Goal: Task Accomplishment & Management: Use online tool/utility

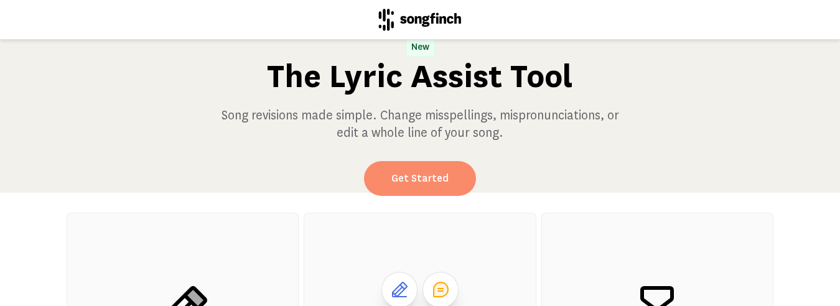
click at [431, 182] on link "Get Started" at bounding box center [420, 178] width 112 height 35
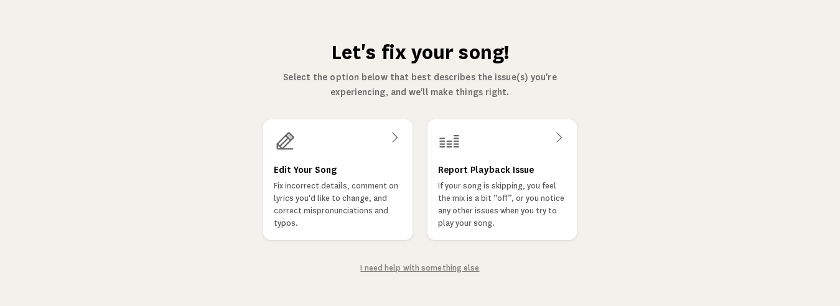
scroll to position [9, 0]
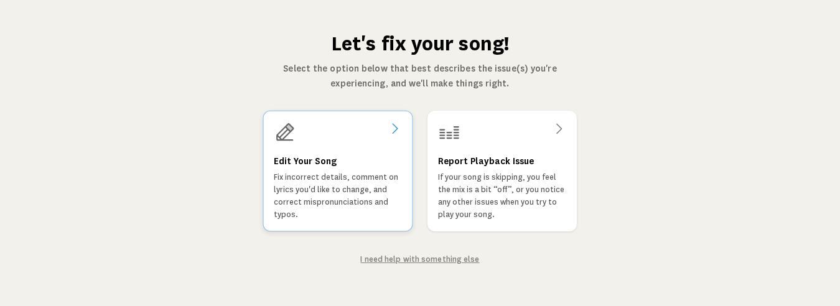
click at [390, 129] on icon at bounding box center [394, 128] width 15 height 15
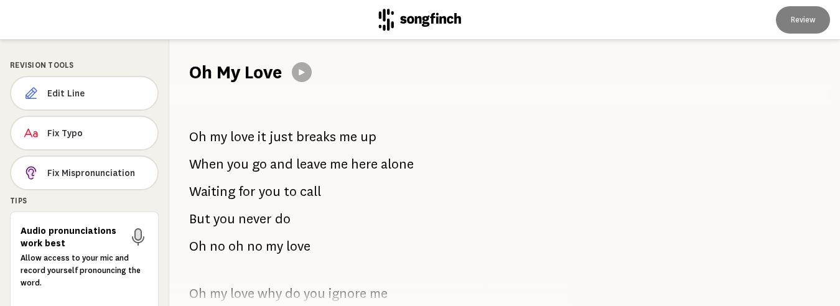
click at [357, 235] on div "Oh my love it just breaks me up When you go and leave me here alone Waiting for…" at bounding box center [361, 196] width 385 height 222
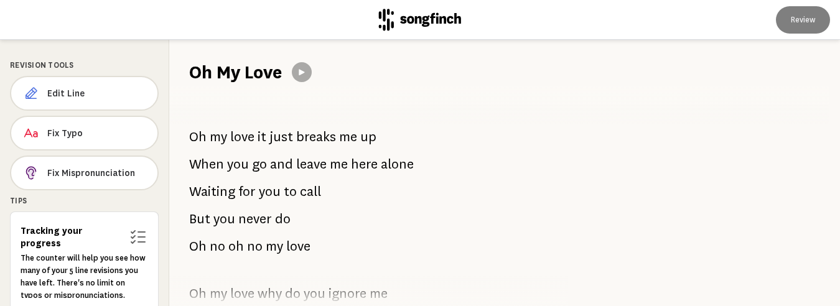
click at [558, 104] on div at bounding box center [697, 173] width 286 height 266
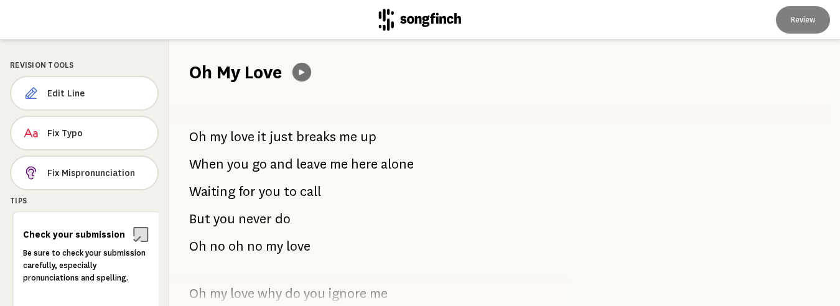
click at [306, 67] on icon at bounding box center [301, 71] width 9 height 9
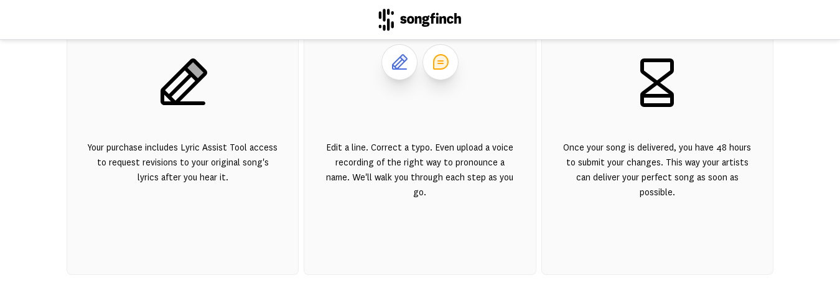
scroll to position [229, 0]
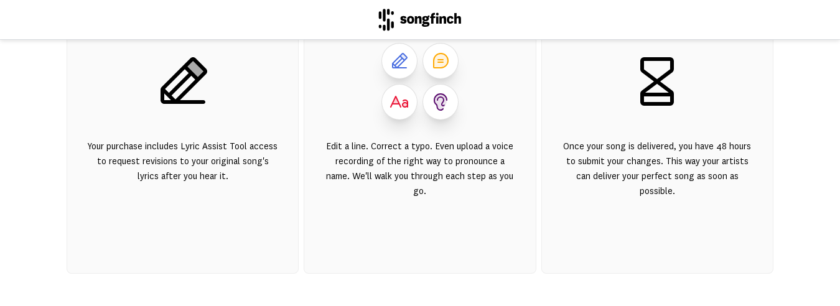
click at [504, 209] on div "Edit a line. Correct a typo. Even upload a voice recording of the right way to …" at bounding box center [419, 176] width 191 height 75
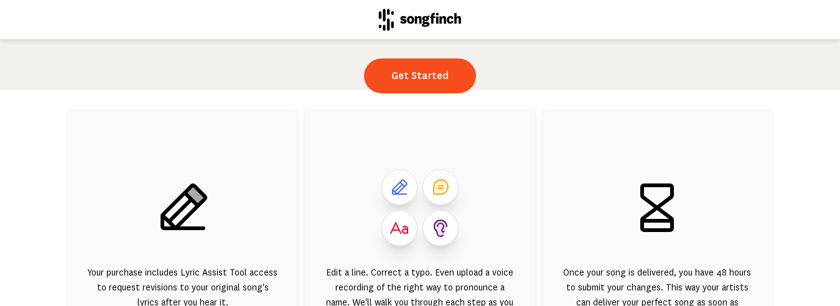
scroll to position [101, 0]
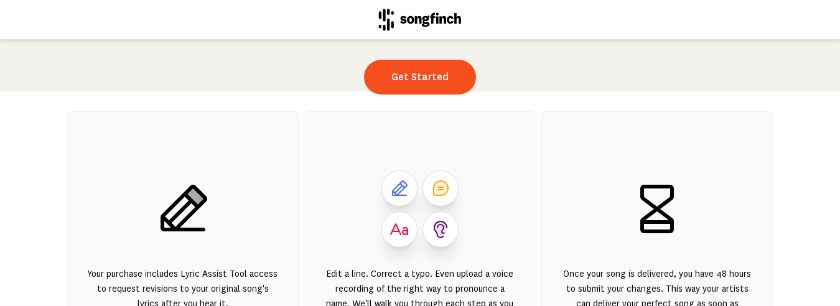
click at [650, 208] on icon at bounding box center [658, 209] width 34 height 49
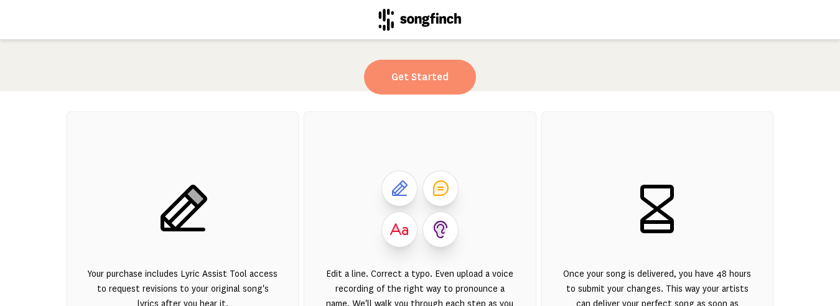
click at [433, 70] on link "Get Started" at bounding box center [420, 77] width 112 height 35
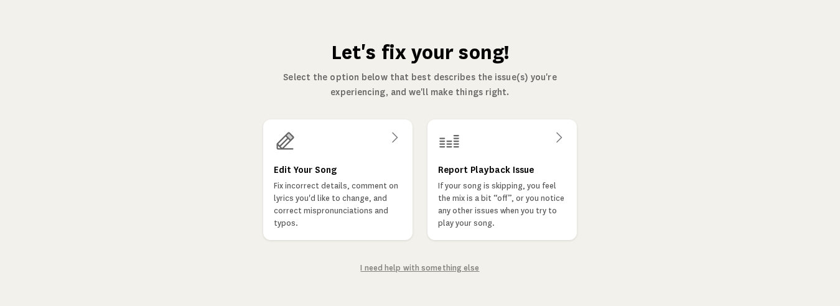
click at [412, 271] on link "I need help with something else" at bounding box center [419, 268] width 119 height 9
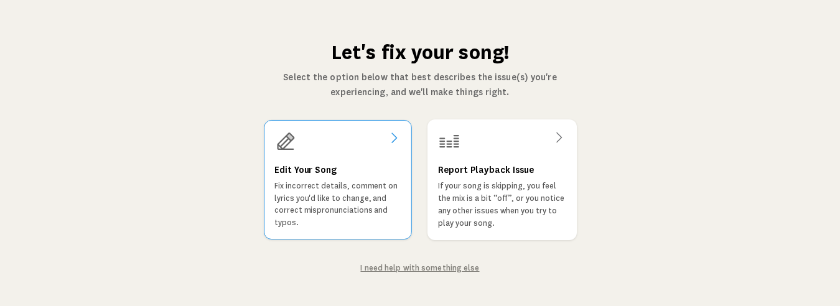
click at [375, 134] on div at bounding box center [338, 142] width 127 height 22
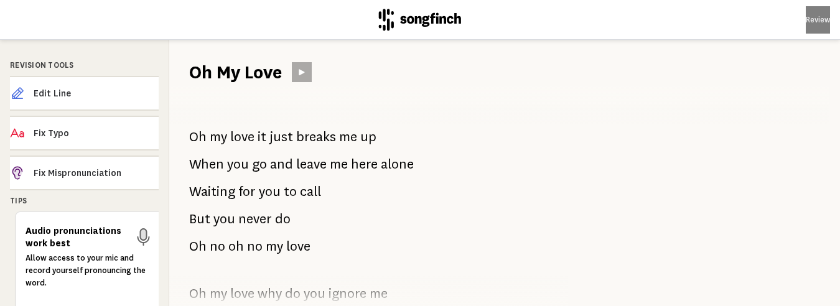
drag, startPoint x: 248, startPoint y: 116, endPoint x: 412, endPoint y: 129, distance: 164.3
click at [412, 129] on div "Oh my love it just breaks me up When you go and leave me here alone Waiting for…" at bounding box center [361, 196] width 385 height 222
click at [306, 72] on icon at bounding box center [302, 72] width 10 height 10
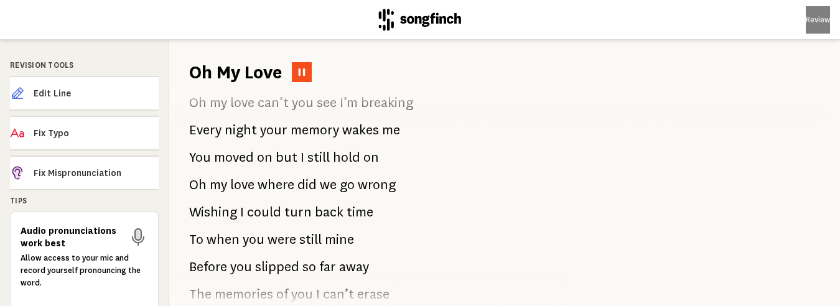
scroll to position [946, 0]
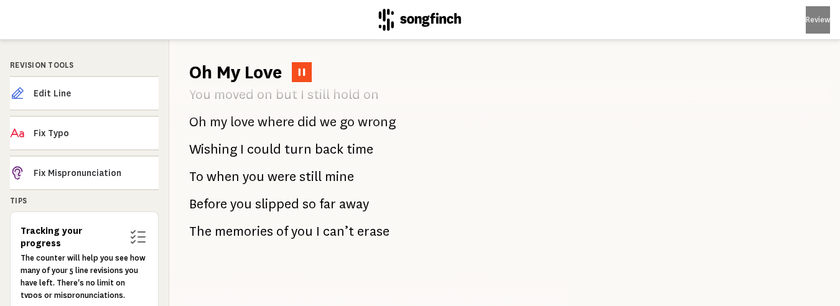
click at [458, 106] on div "Oh my love it just breaks me up When you go and leave me here alone Waiting for…" at bounding box center [361, 196] width 385 height 222
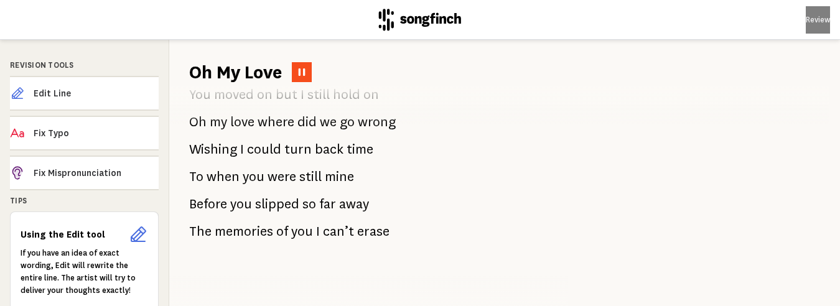
click at [694, 128] on div at bounding box center [697, 173] width 286 height 266
click at [147, 59] on div "Revision Tools Edit Line Fix Typo Fix Mispronunciation Tips Using the Edit tool…" at bounding box center [84, 173] width 169 height 266
